Goal: Information Seeking & Learning: Understand process/instructions

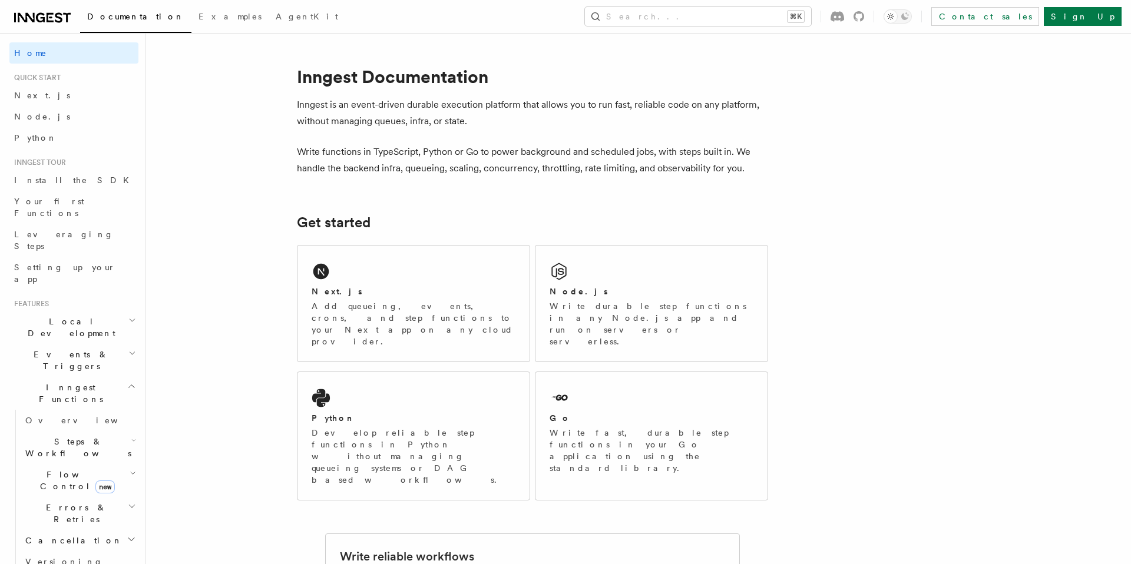
click at [83, 530] on h2 "Cancellation" at bounding box center [80, 540] width 118 height 21
click at [70, 557] on span "Overview" at bounding box center [97, 561] width 121 height 9
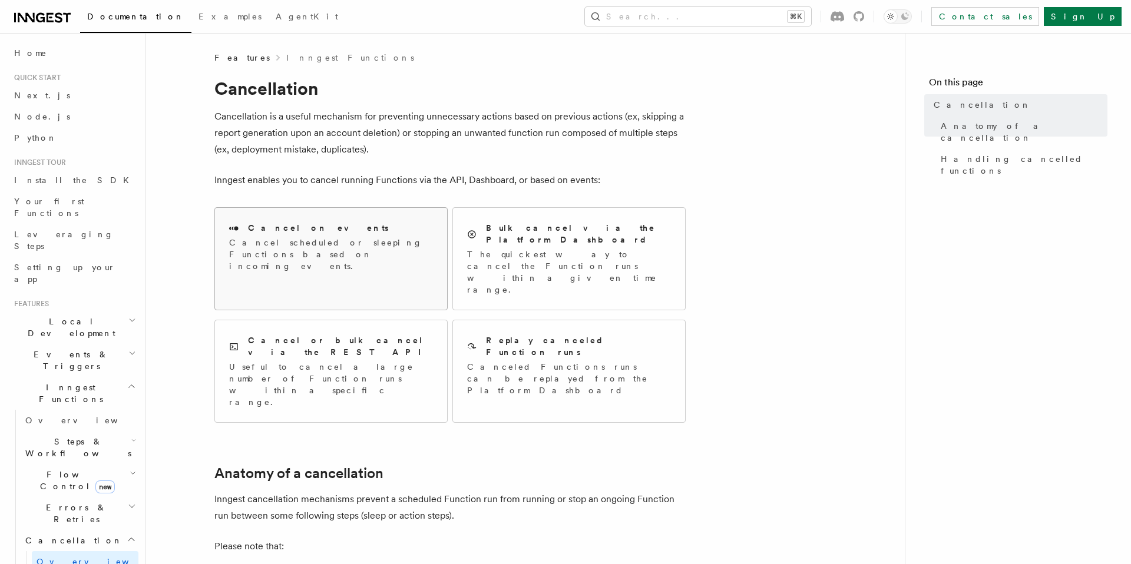
click at [303, 233] on h2 "Cancel on events" at bounding box center [318, 228] width 141 height 12
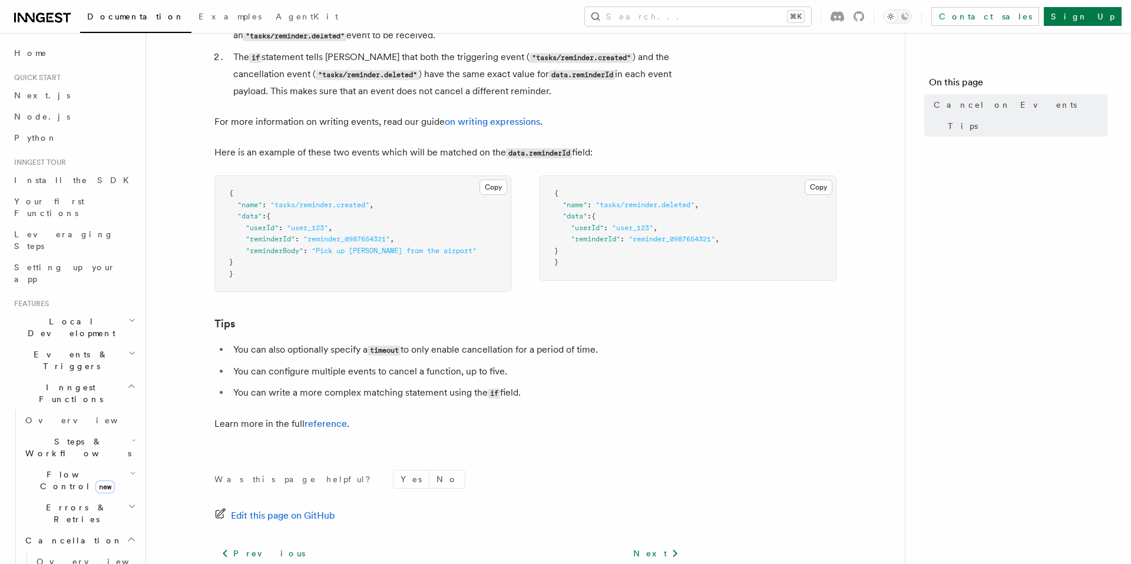
scroll to position [637, 0]
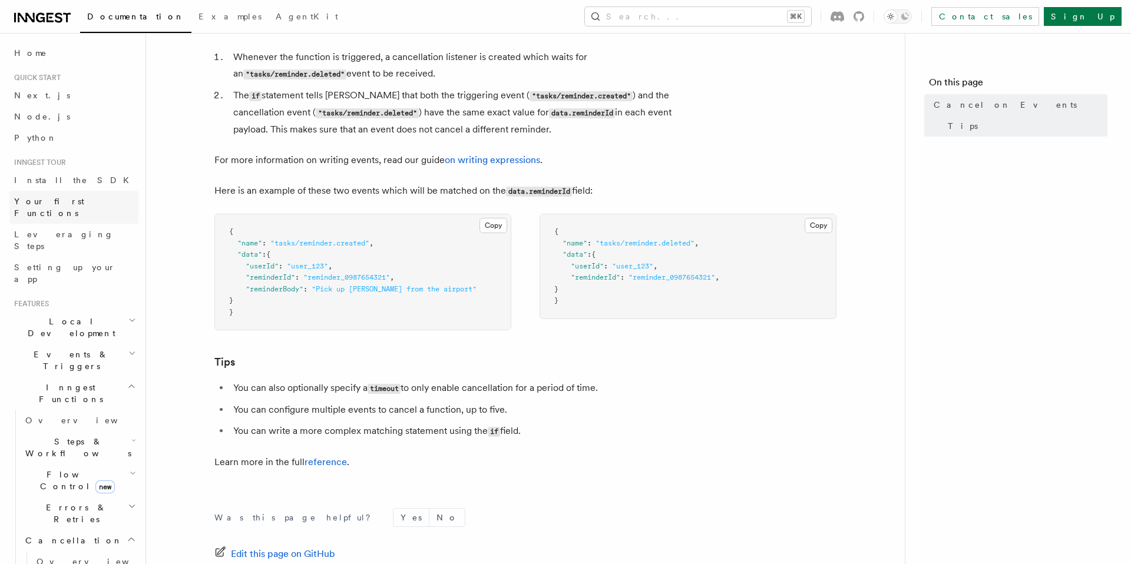
click at [81, 205] on span "Your first Functions" at bounding box center [49, 207] width 70 height 21
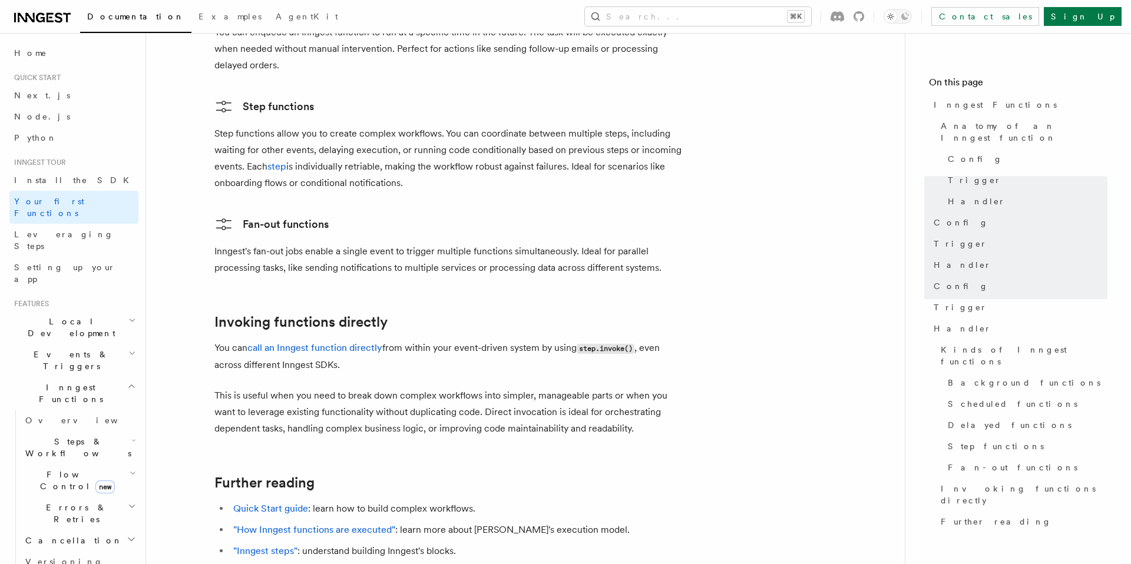
scroll to position [2322, 0]
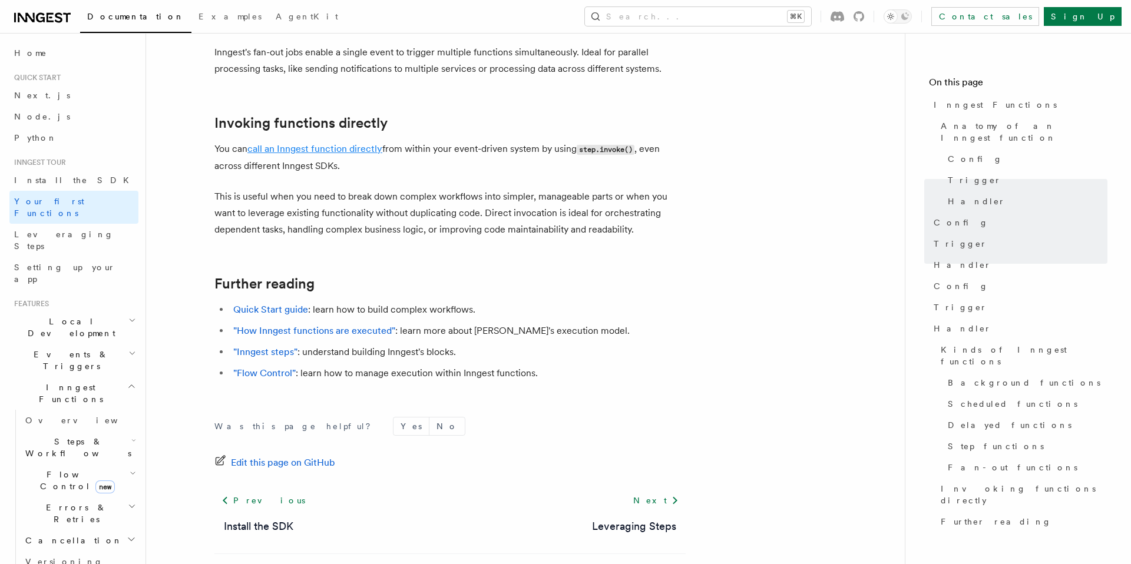
click at [319, 143] on link "call an Inngest function directly" at bounding box center [314, 148] width 135 height 11
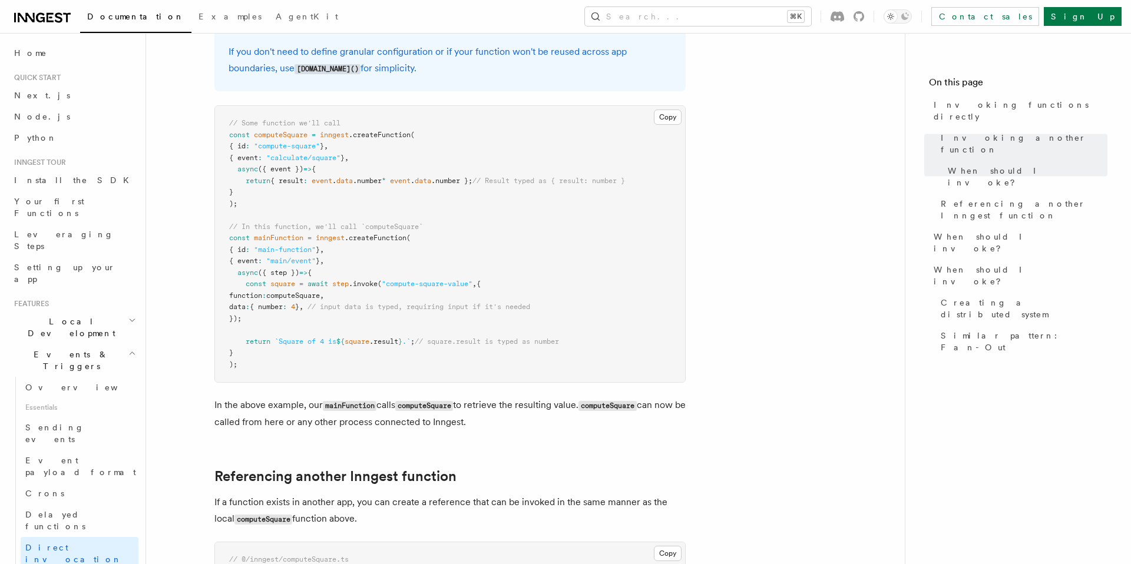
scroll to position [397, 0]
click at [302, 287] on pre "// Some function we'll call const computeSquare = inngest .createFunction ( { i…" at bounding box center [450, 243] width 470 height 276
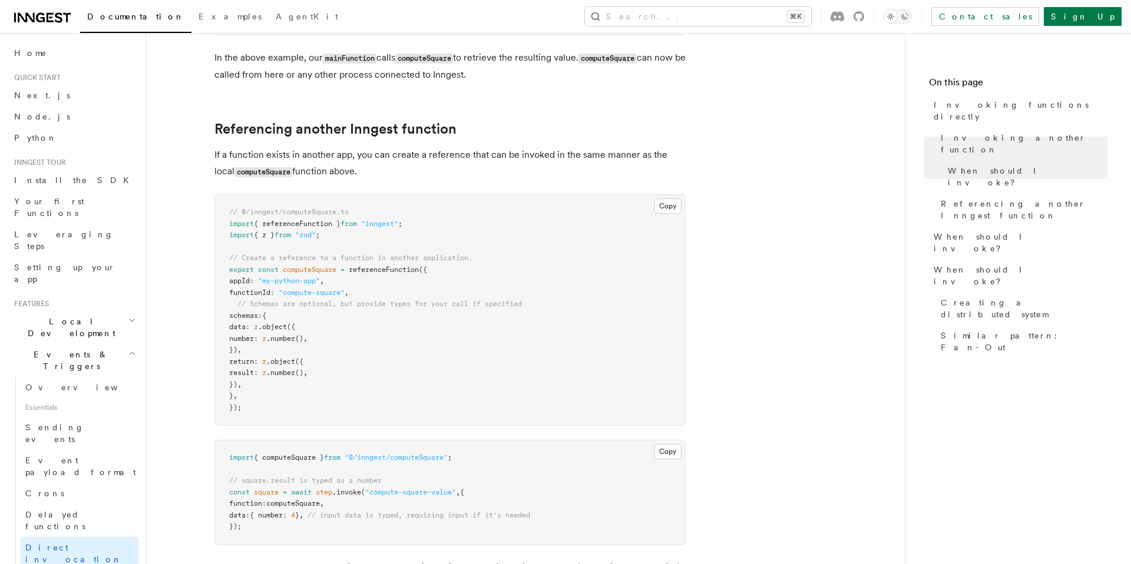
scroll to position [744, 0]
click at [65, 208] on link "Your first Functions" at bounding box center [73, 207] width 129 height 33
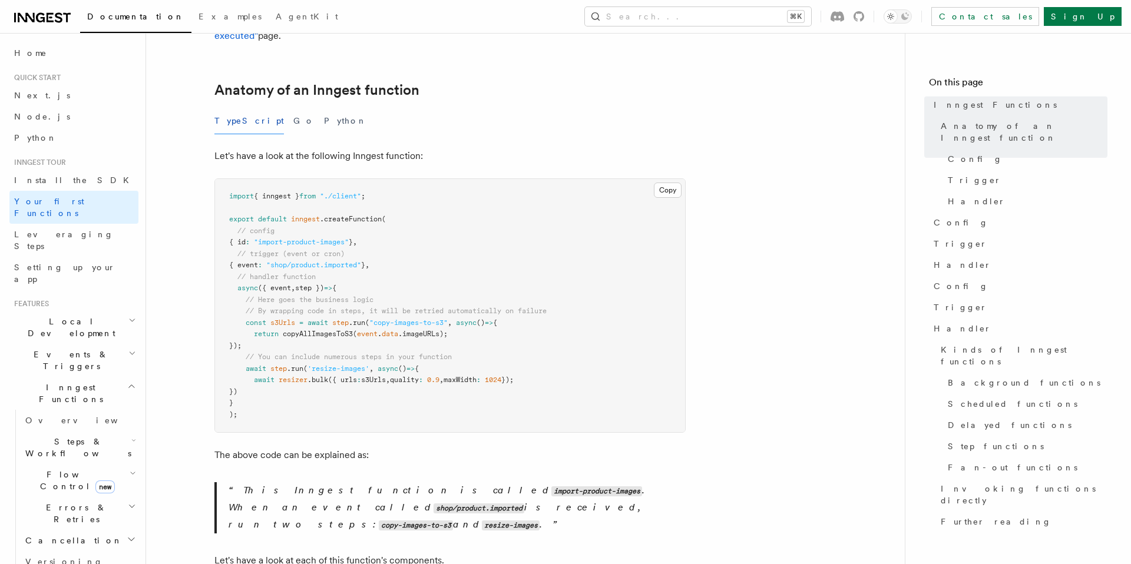
scroll to position [174, 0]
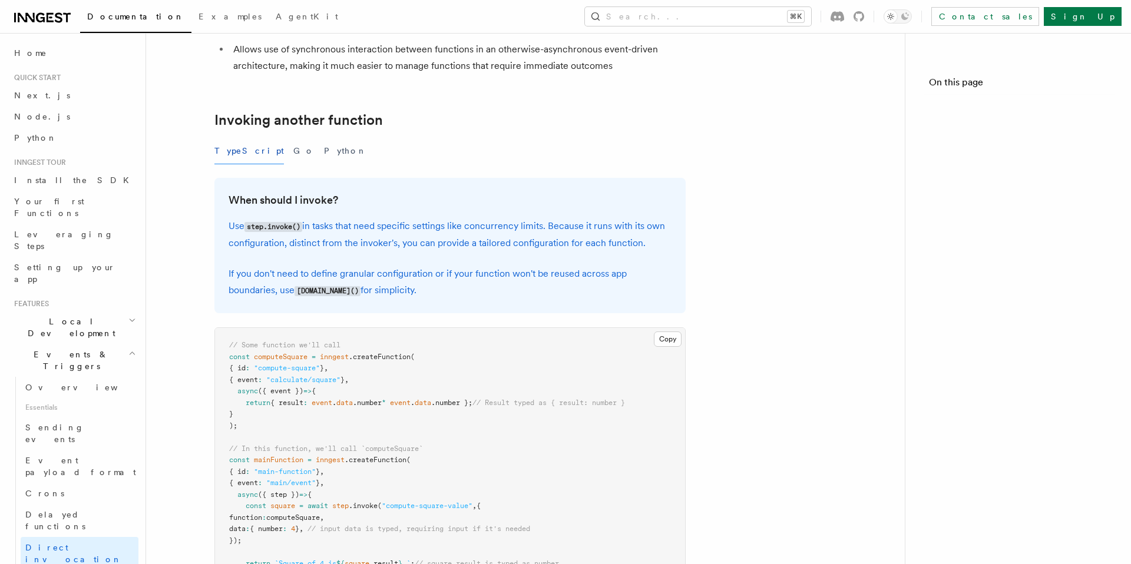
scroll to position [744, 0]
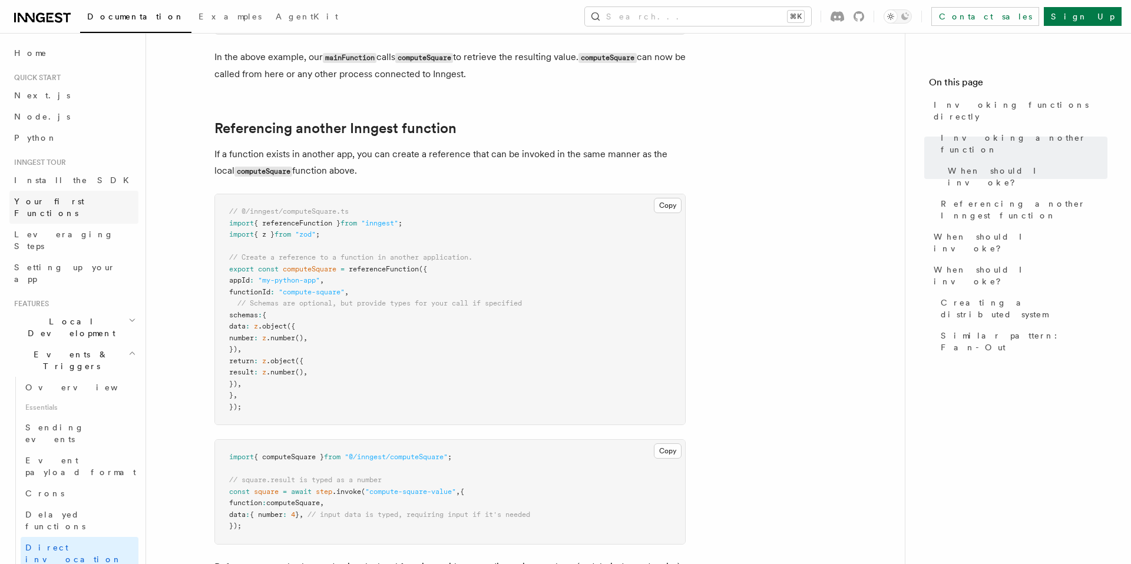
click at [53, 203] on span "Your first Functions" at bounding box center [49, 207] width 70 height 21
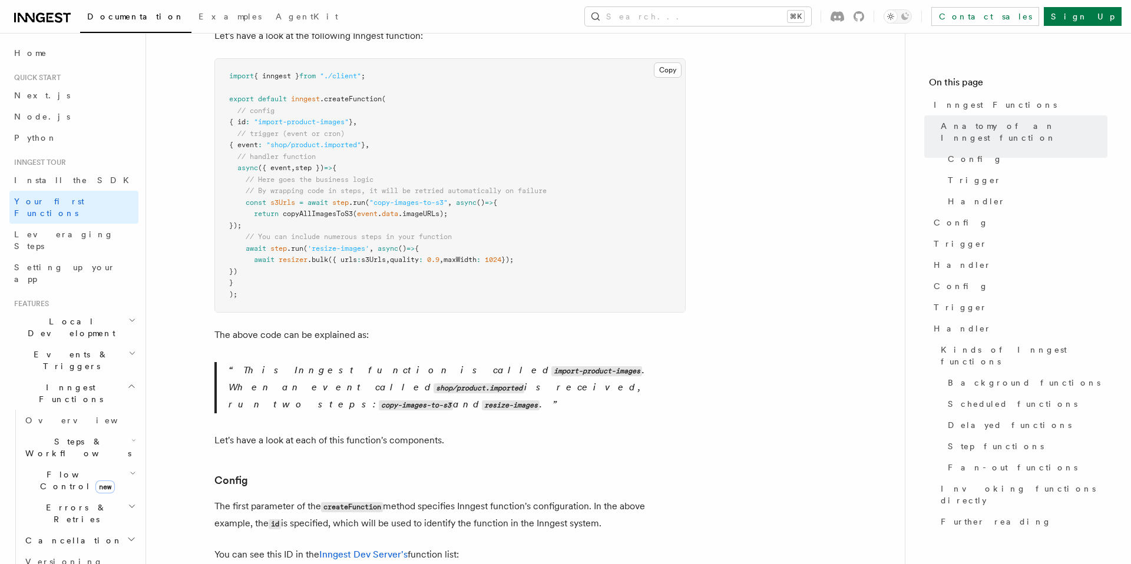
scroll to position [293, 0]
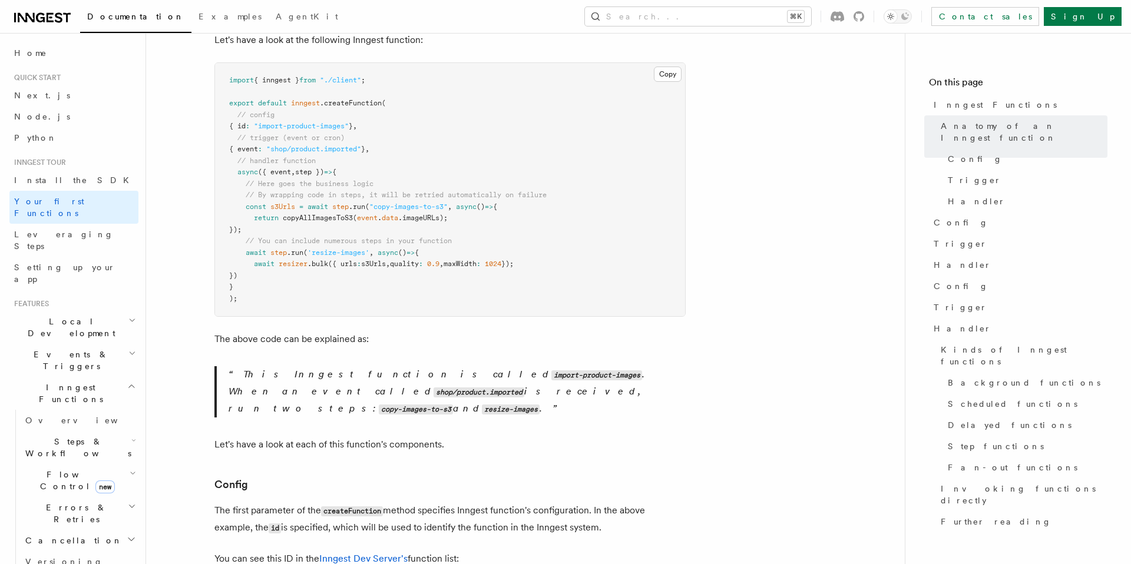
click at [94, 344] on h2 "Events & Triggers" at bounding box center [73, 360] width 129 height 33
click at [71, 450] on link "Event payload format" at bounding box center [80, 466] width 118 height 33
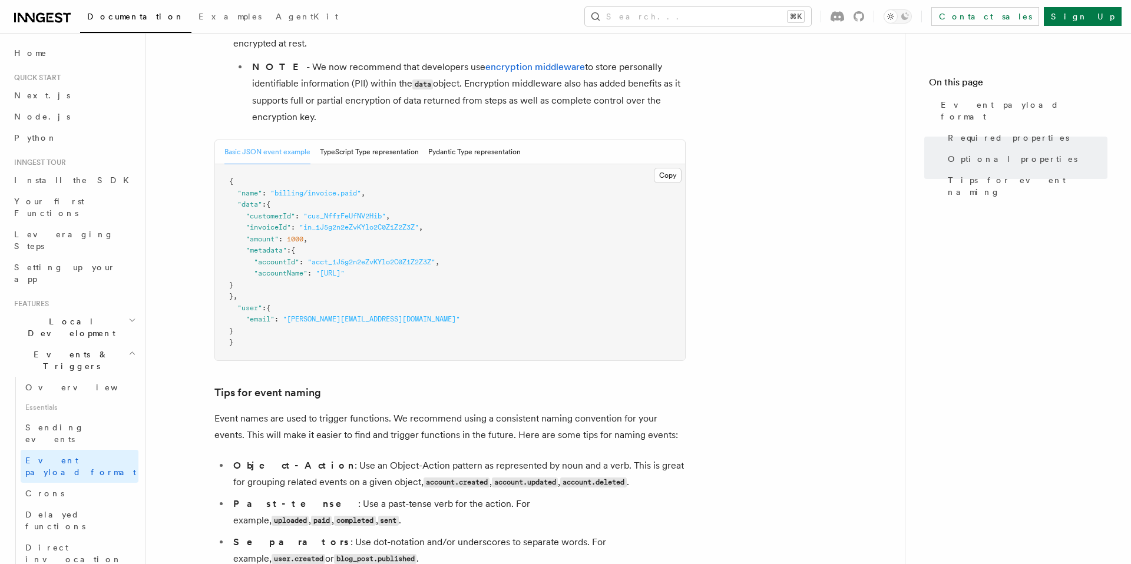
scroll to position [403, 0]
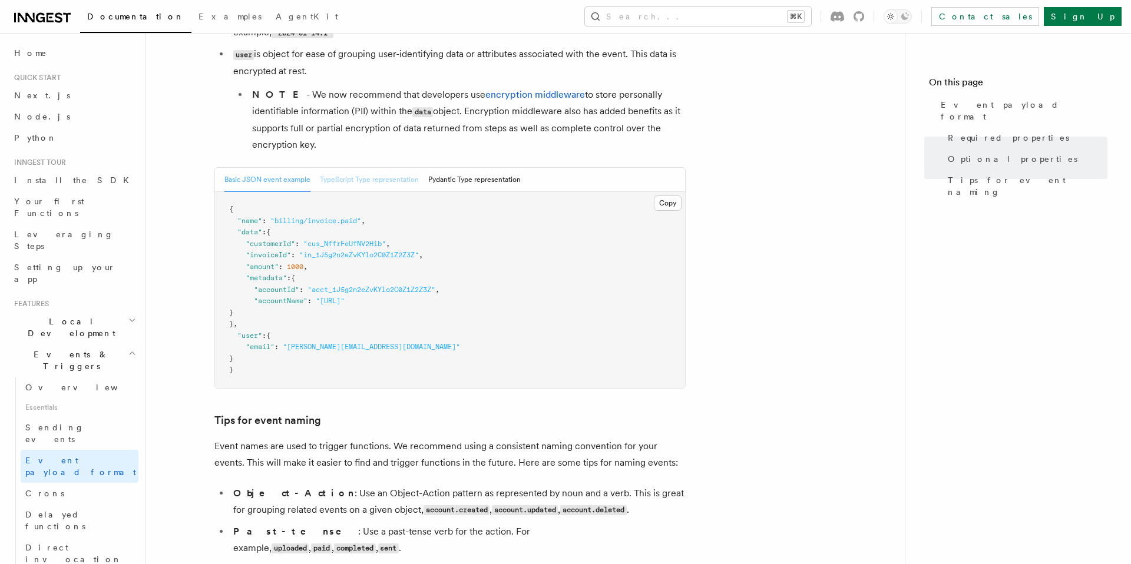
click at [365, 177] on button "TypeScript Type representation" at bounding box center [369, 180] width 99 height 24
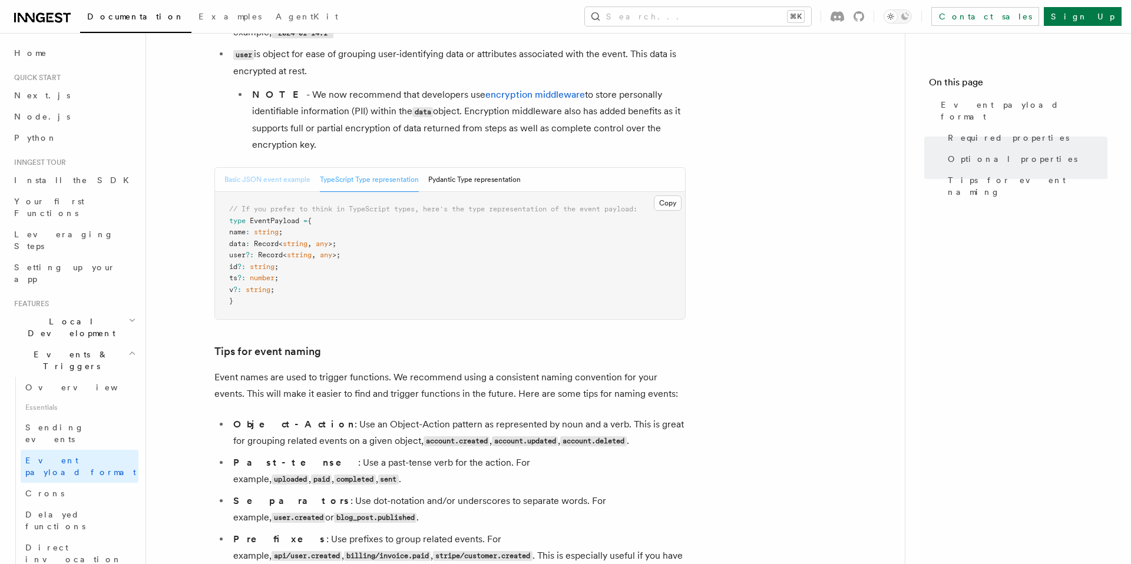
click at [271, 185] on button "Basic JSON event example" at bounding box center [267, 180] width 86 height 24
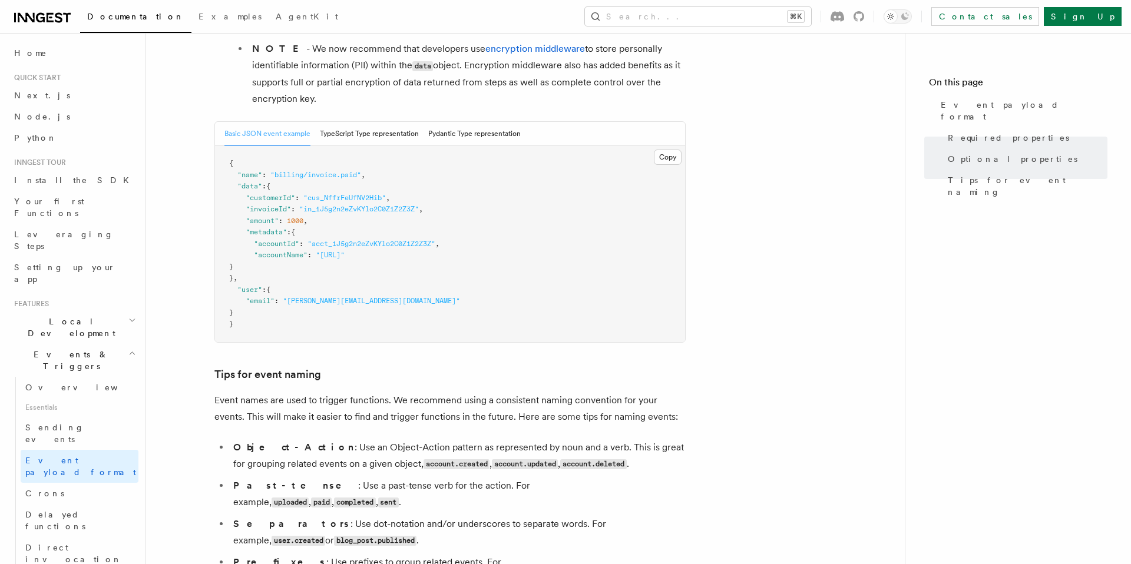
scroll to position [443, 0]
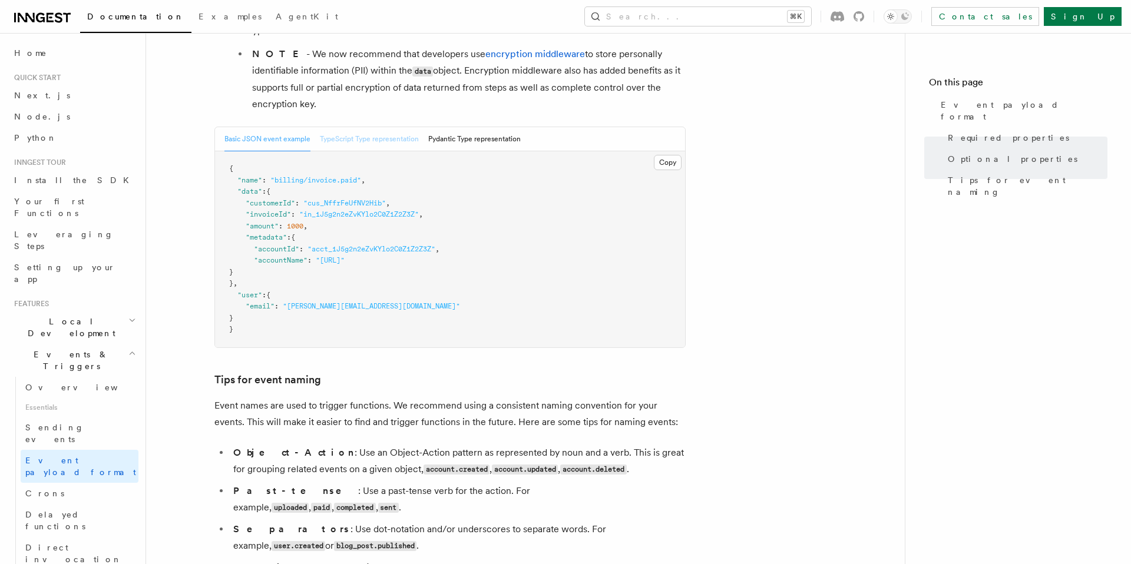
click at [352, 142] on button "TypeScript Type representation" at bounding box center [369, 139] width 99 height 24
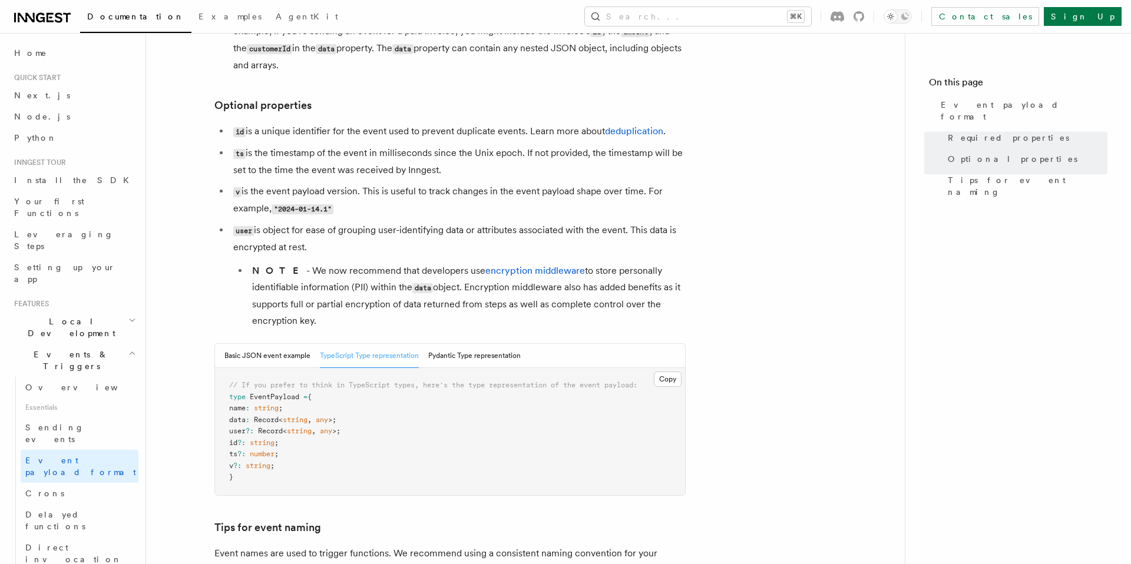
scroll to position [128, 0]
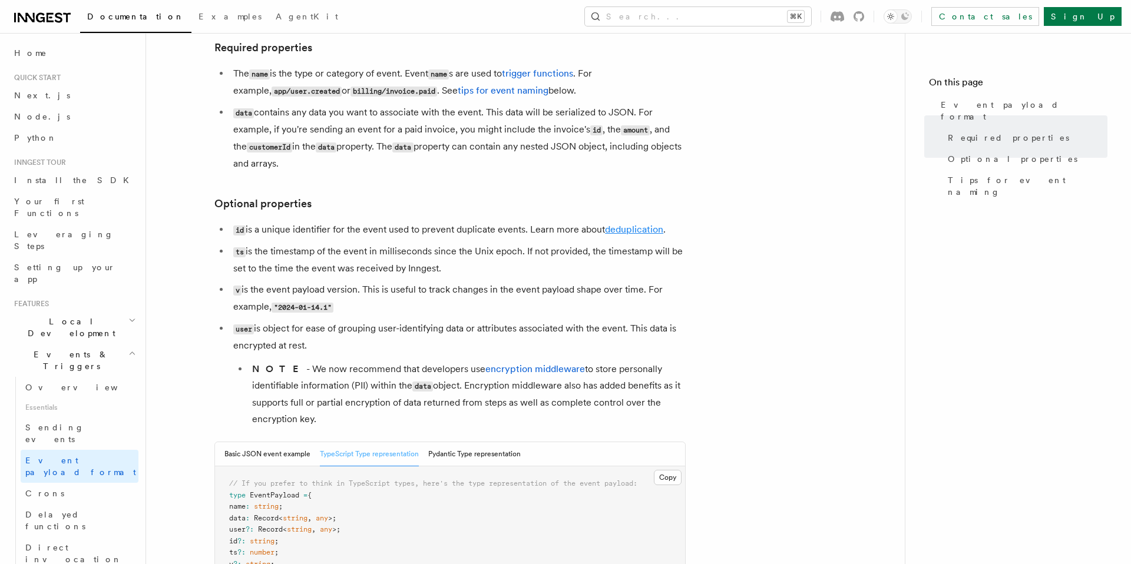
click at [648, 227] on link "deduplication" at bounding box center [634, 229] width 58 height 11
click at [636, 230] on link "deduplication" at bounding box center [634, 229] width 58 height 11
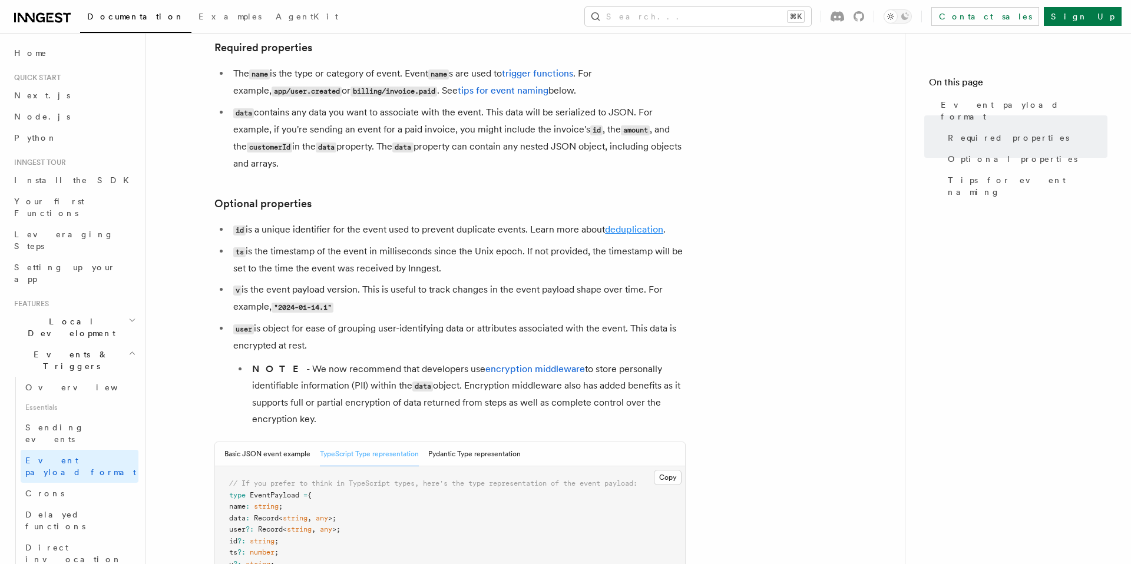
click at [636, 230] on link "deduplication" at bounding box center [634, 229] width 58 height 11
click at [57, 423] on span "Sending events" at bounding box center [54, 433] width 59 height 21
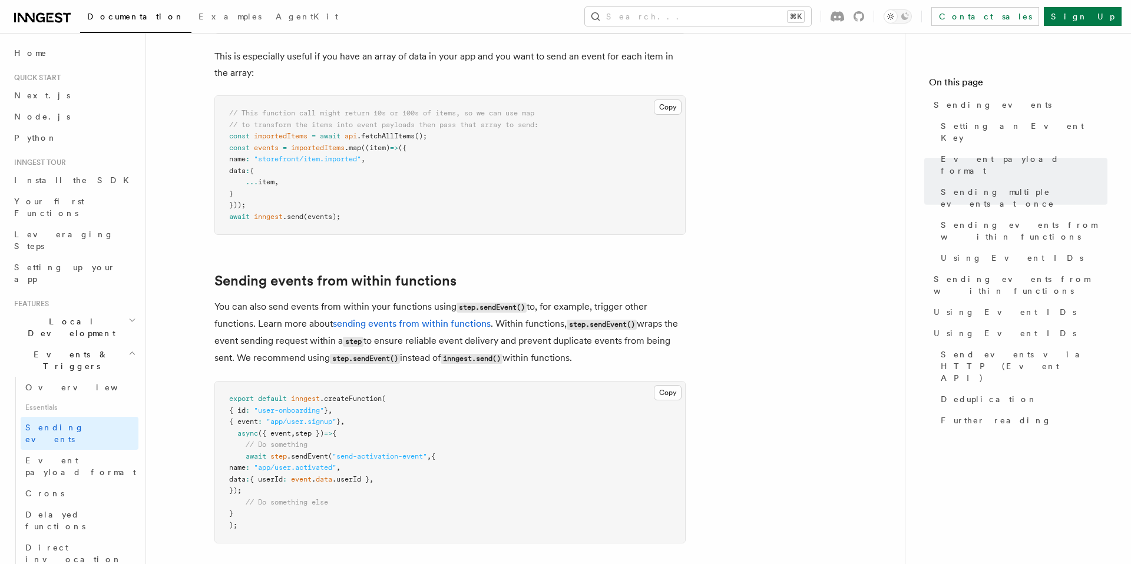
scroll to position [1614, 0]
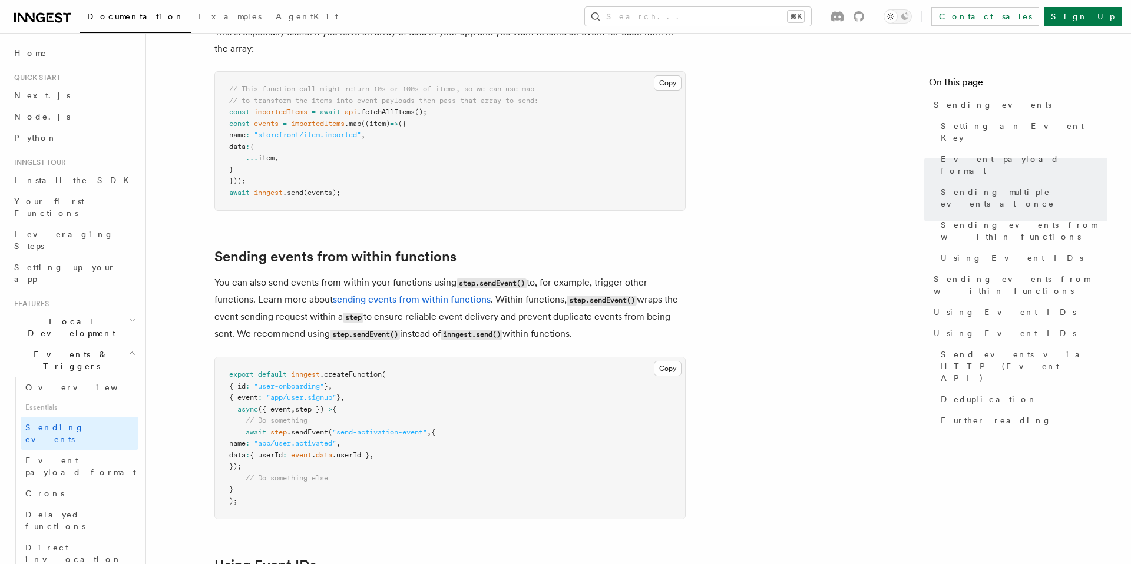
click at [309, 428] on span ".sendEvent" at bounding box center [307, 432] width 41 height 8
click at [311, 428] on span ".sendEvent" at bounding box center [307, 432] width 41 height 8
click at [304, 428] on span ".sendEvent" at bounding box center [307, 432] width 41 height 8
drag, startPoint x: 244, startPoint y: 415, endPoint x: 276, endPoint y: 450, distance: 48.0
click at [276, 450] on pre "export default inngest .createFunction ( { id : "user-onboarding" } , { event :…" at bounding box center [450, 437] width 470 height 161
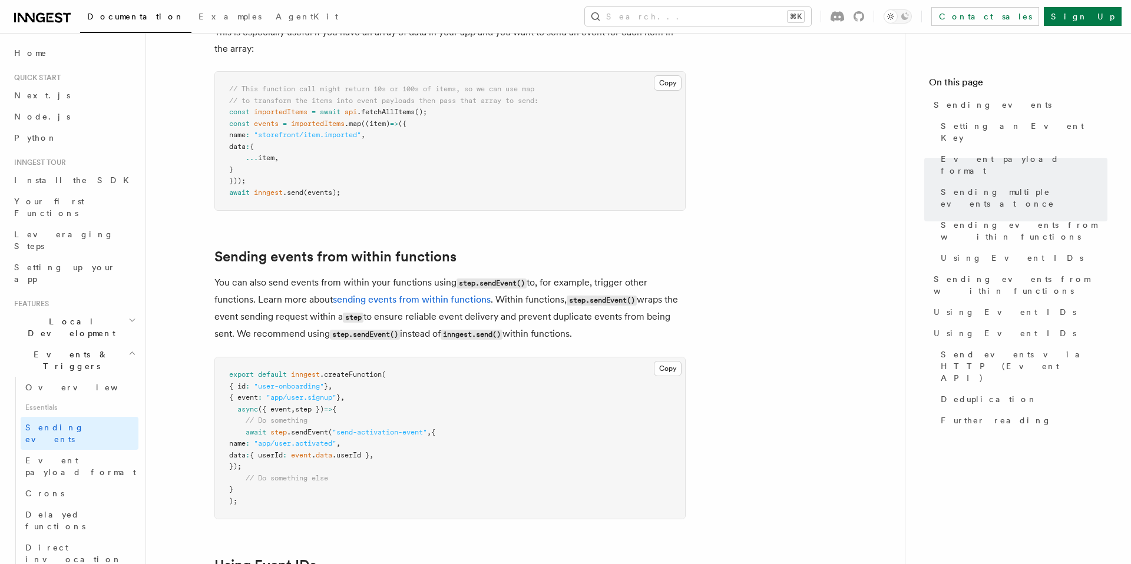
copy code "await step .sendEvent ( "send-activation-event" , { name : "app/user.activated"…"
click at [957, 306] on span "Using Event IDs" at bounding box center [1004, 312] width 142 height 12
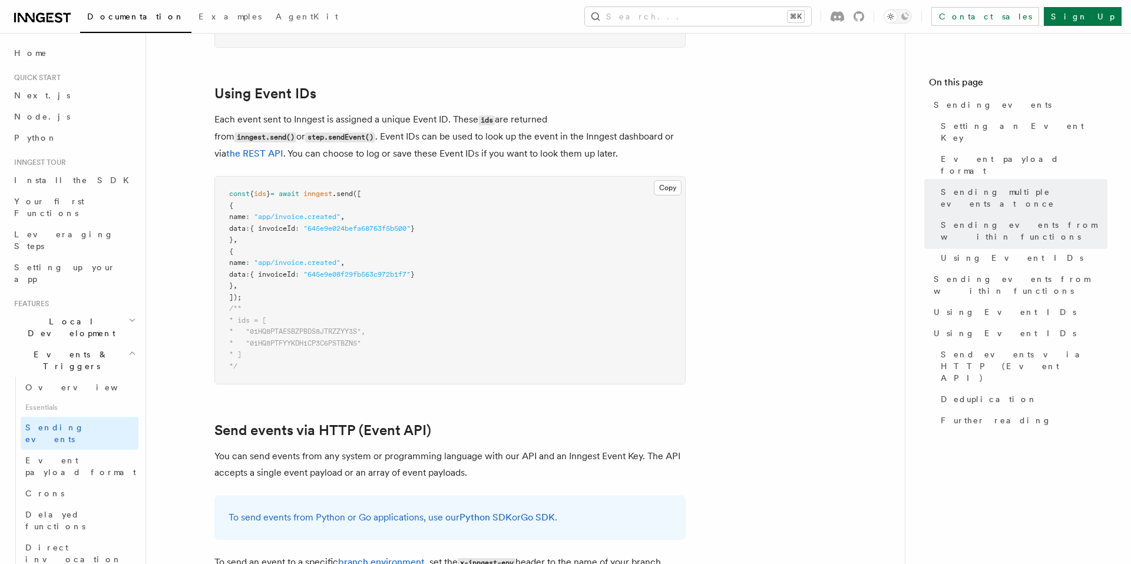
scroll to position [2086, 0]
click at [949, 327] on span "Using Event IDs" at bounding box center [1004, 333] width 142 height 12
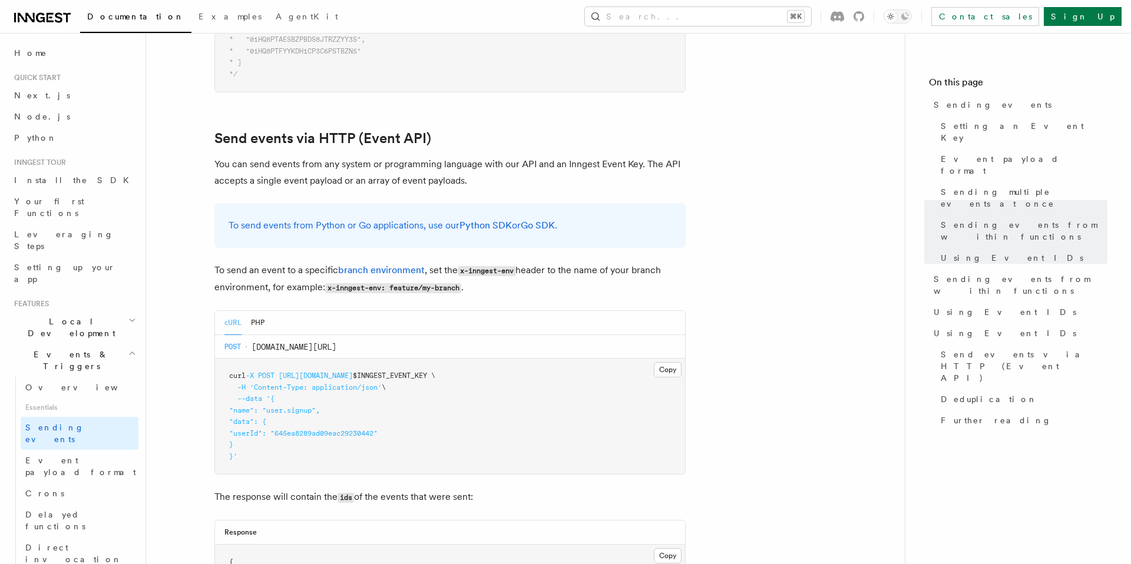
scroll to position [2473, 0]
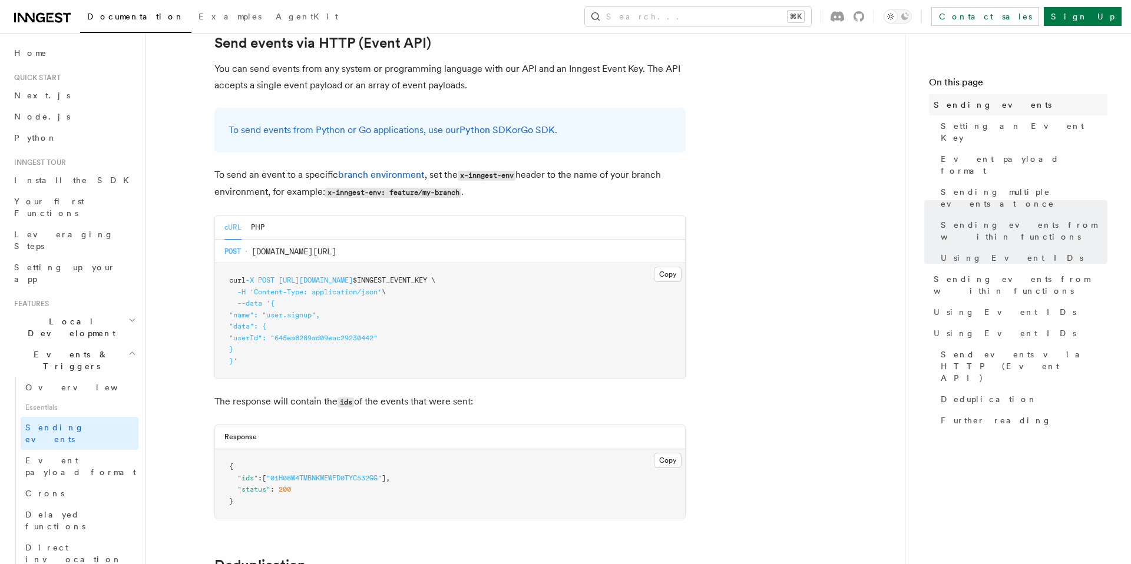
click at [968, 107] on span "Sending events" at bounding box center [992, 105] width 118 height 12
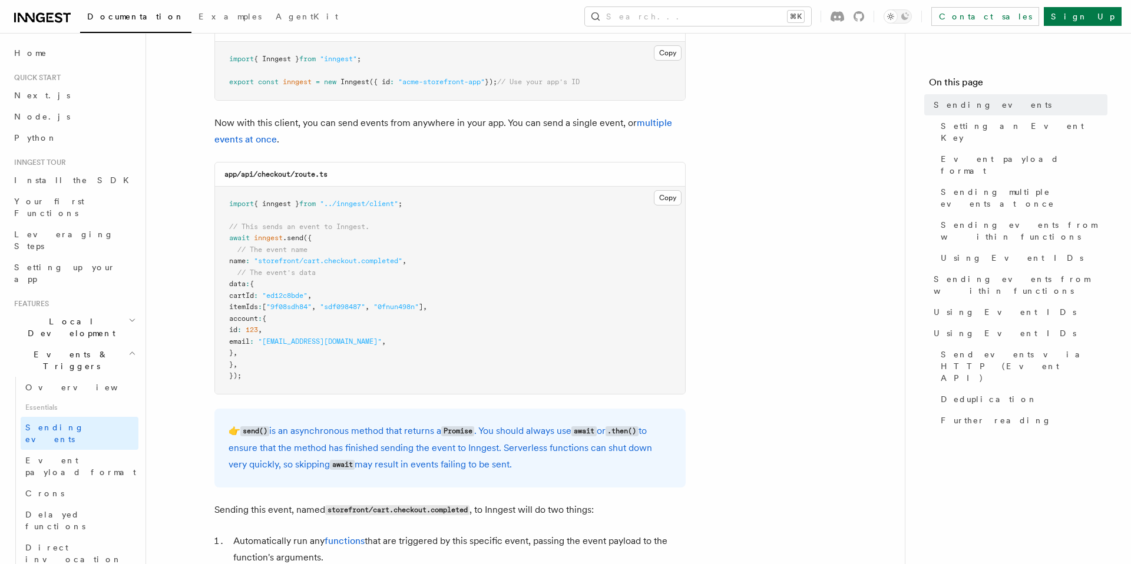
scroll to position [228, 0]
click at [966, 273] on span "Sending events from within functions" at bounding box center [1020, 285] width 174 height 24
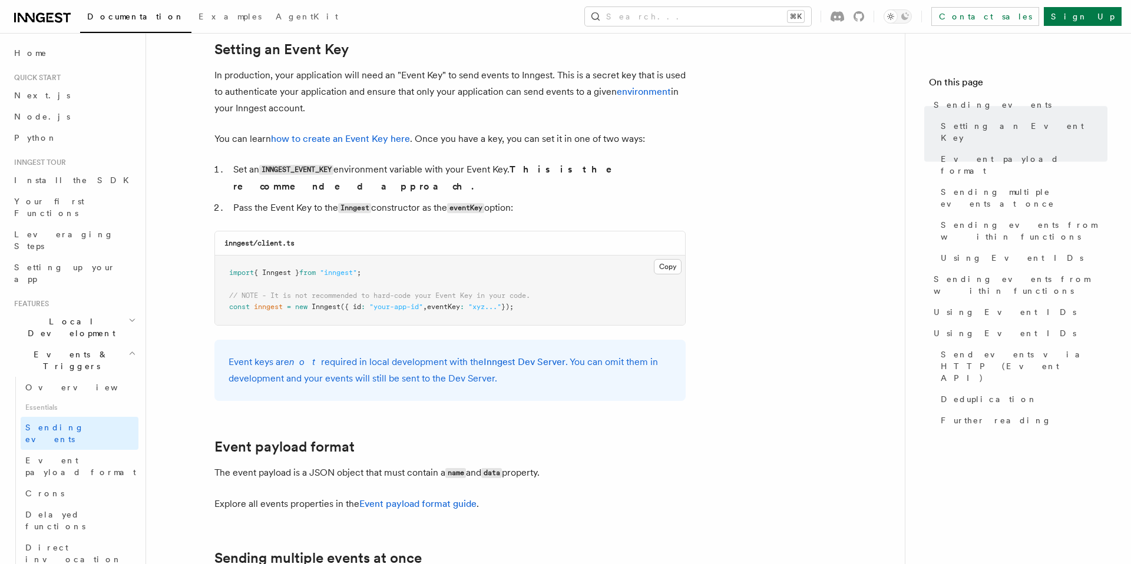
scroll to position [912, 0]
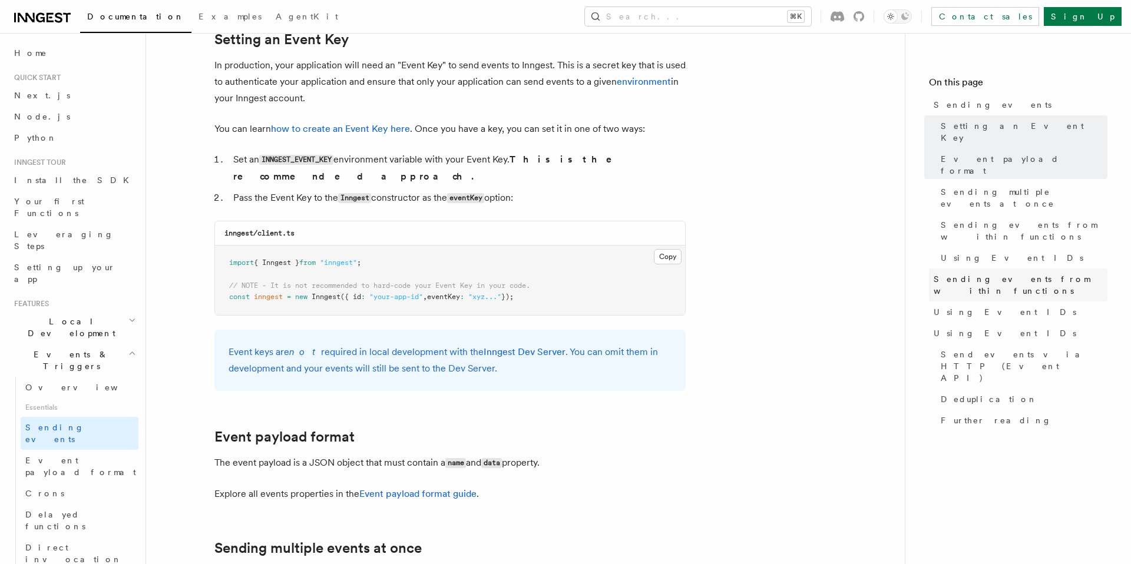
click at [985, 273] on span "Sending events from within functions" at bounding box center [1020, 285] width 174 height 24
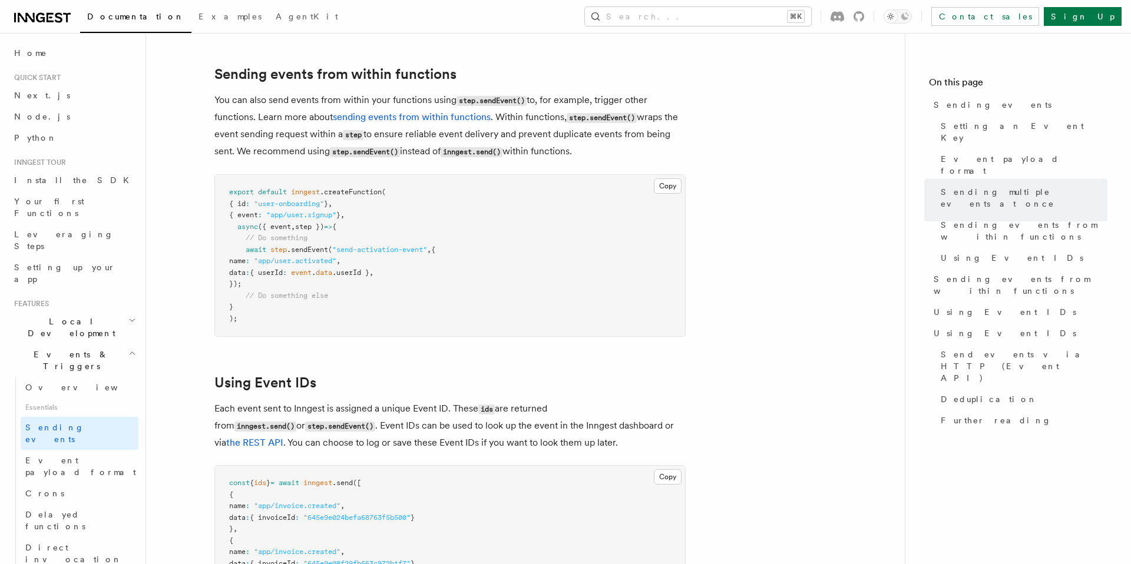
scroll to position [1758, 0]
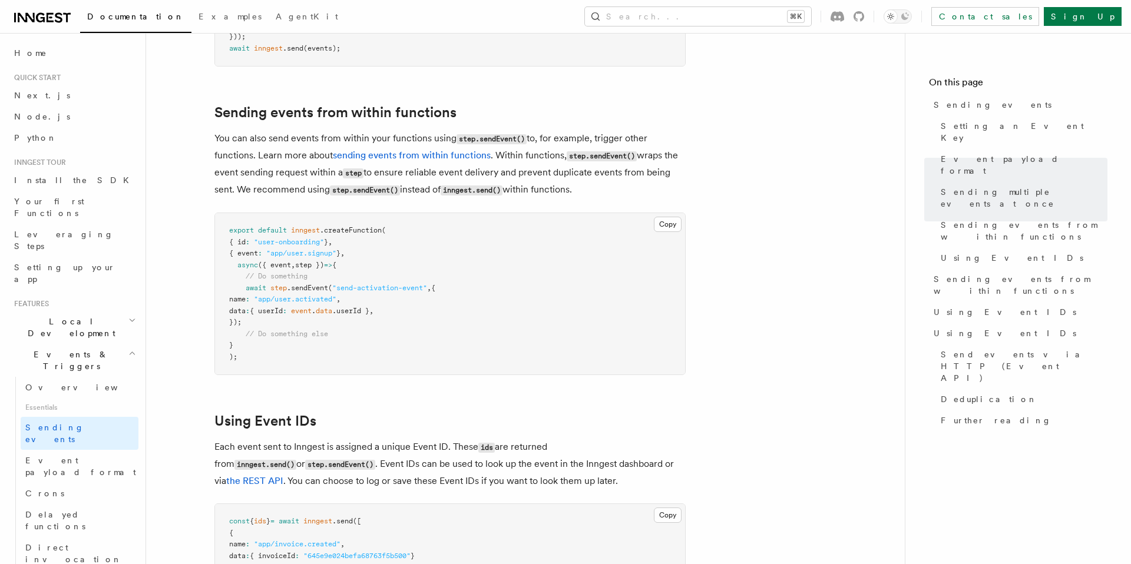
drag, startPoint x: 246, startPoint y: 270, endPoint x: 269, endPoint y: 303, distance: 39.7
click at [269, 303] on pre "export default inngest .createFunction ( { id : "user-onboarding" } , { event :…" at bounding box center [450, 293] width 470 height 161
copy code "await step .sendEvent ( "send-activation-event" , { name : "app/user.activated"…"
